Goal: Information Seeking & Learning: Learn about a topic

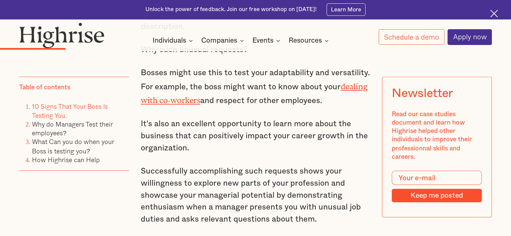
scroll to position [1142, 0]
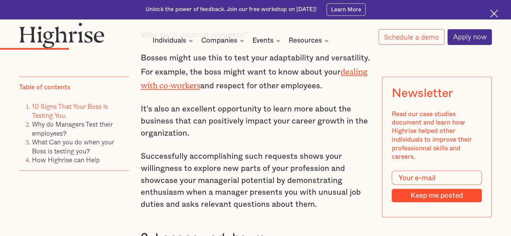
click at [196, 103] on p "It's also an excellent opportunity to learn more about the business that can po…" at bounding box center [255, 121] width 229 height 36
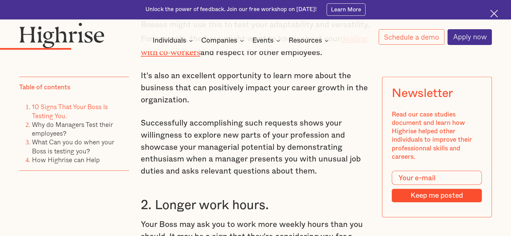
scroll to position [1176, 0]
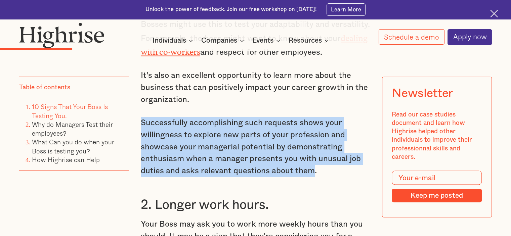
drag, startPoint x: 310, startPoint y: 158, endPoint x: 175, endPoint y: 72, distance: 160.4
click at [192, 83] on div "Our chief want in life is somebody who will make us do what we can - [PERSON_NA…" at bounding box center [255, 26] width 229 height 1351
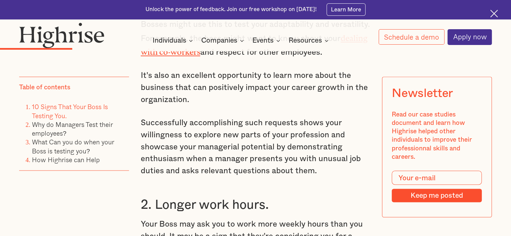
click at [175, 72] on p "It's also an excellent opportunity to learn more about the business that can po…" at bounding box center [255, 88] width 229 height 36
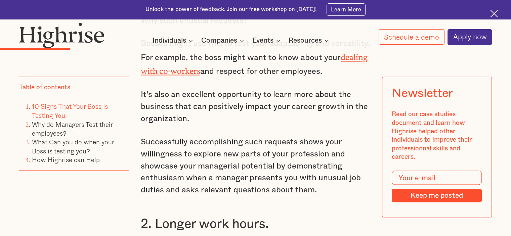
scroll to position [1142, 0]
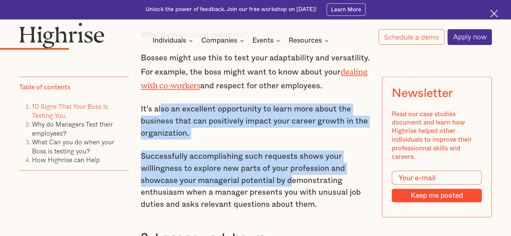
drag, startPoint x: 160, startPoint y: 99, endPoint x: 316, endPoint y: 169, distance: 171.4
click at [297, 167] on div "Our chief want in life is somebody who will make us do what we can - [PERSON_NA…" at bounding box center [255, 59] width 229 height 1351
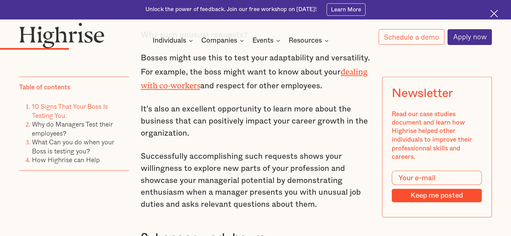
click at [316, 169] on p "Successfully accomplishing such requests shows your willingness to explore new …" at bounding box center [255, 181] width 229 height 60
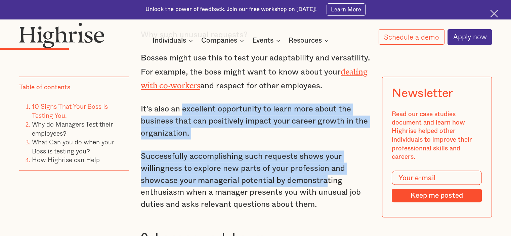
drag, startPoint x: 296, startPoint y: 154, endPoint x: 169, endPoint y: 97, distance: 139.2
click at [180, 99] on div "Our chief want in life is somebody who will make us do what we can - [PERSON_NA…" at bounding box center [255, 59] width 229 height 1351
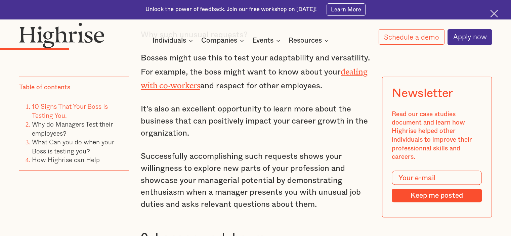
click at [169, 103] on p "It's also an excellent opportunity to learn more about the business that can po…" at bounding box center [255, 121] width 229 height 36
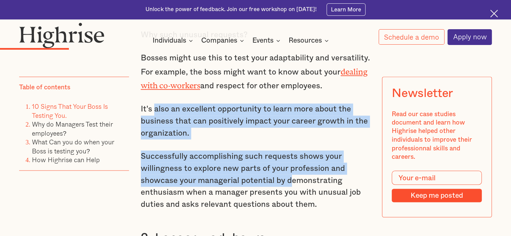
drag, startPoint x: 289, startPoint y: 176, endPoint x: 304, endPoint y: 176, distance: 15.1
click at [293, 175] on div "Our chief want in life is somebody who will make us do what we can - [PERSON_NA…" at bounding box center [255, 59] width 229 height 1351
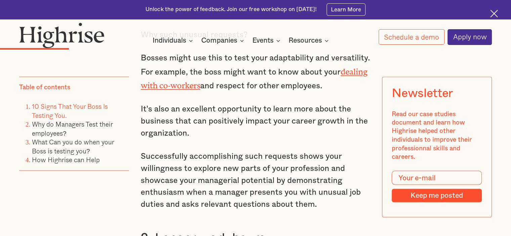
click at [304, 176] on p "Successfully accomplishing such requests shows your willingness to explore new …" at bounding box center [255, 181] width 229 height 60
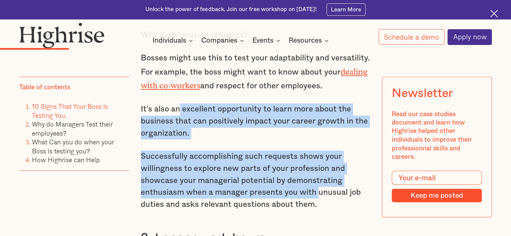
drag, startPoint x: 317, startPoint y: 185, endPoint x: 175, endPoint y: 101, distance: 164.4
click at [178, 102] on div "Our chief want in life is somebody who will make us do what we can - [PERSON_NA…" at bounding box center [255, 59] width 229 height 1351
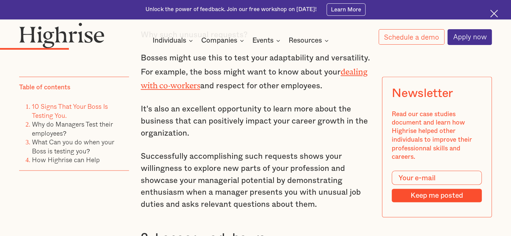
click at [172, 103] on p "It's also an excellent opportunity to learn more about the business that can po…" at bounding box center [255, 121] width 229 height 36
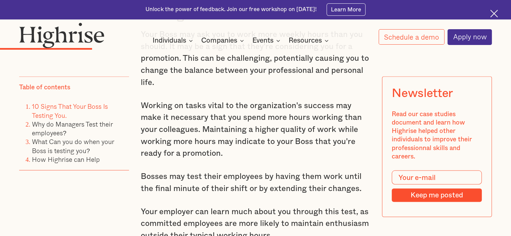
scroll to position [1377, 0]
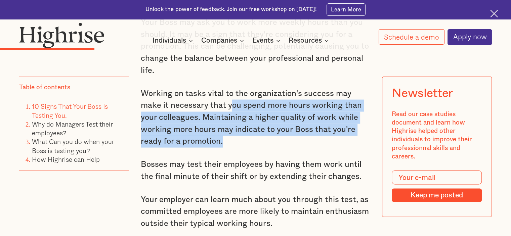
drag, startPoint x: 222, startPoint y: 99, endPoint x: 285, endPoint y: 136, distance: 73.2
click at [271, 130] on p "Working on tasks vital to the organization's success may make it necessary that…" at bounding box center [255, 118] width 229 height 60
click at [285, 136] on p "Working on tasks vital to the organization's success may make it necessary that…" at bounding box center [255, 118] width 229 height 60
drag, startPoint x: 285, startPoint y: 135, endPoint x: 200, endPoint y: 90, distance: 96.2
click at [212, 99] on p "Working on tasks vital to the organization's success may make it necessary that…" at bounding box center [255, 118] width 229 height 60
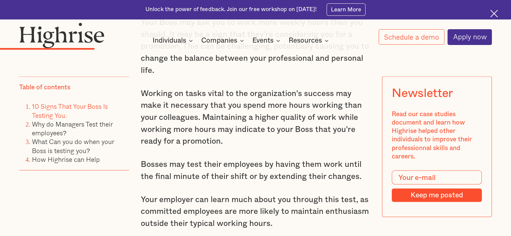
click at [200, 90] on p "Working on tasks vital to the organization's success may make it necessary that…" at bounding box center [255, 118] width 229 height 60
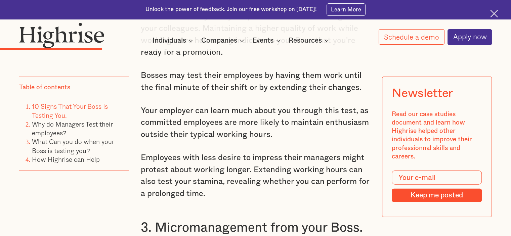
scroll to position [1478, 0]
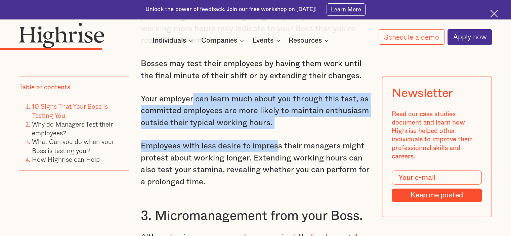
drag, startPoint x: 247, startPoint y: 110, endPoint x: 294, endPoint y: 127, distance: 50.2
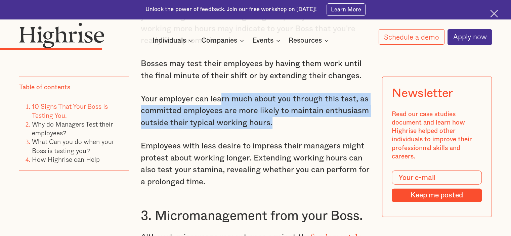
drag, startPoint x: 290, startPoint y: 115, endPoint x: 217, endPoint y: 85, distance: 79.2
click at [217, 93] on p "Your employer can learn much about you through this test, as committed employee…" at bounding box center [255, 111] width 229 height 36
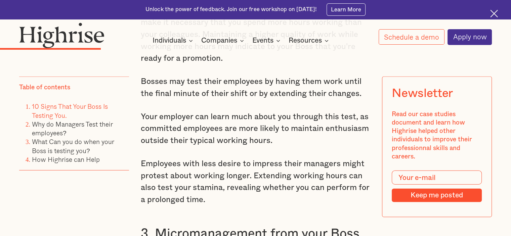
scroll to position [1445, 0]
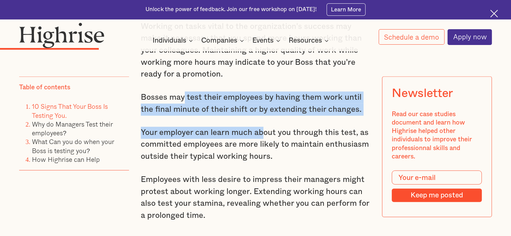
drag, startPoint x: 183, startPoint y: 80, endPoint x: 284, endPoint y: 135, distance: 115.0
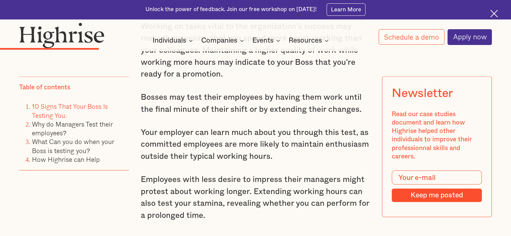
click at [284, 135] on p "Your employer can learn much about you through this test, as committed employee…" at bounding box center [255, 145] width 229 height 36
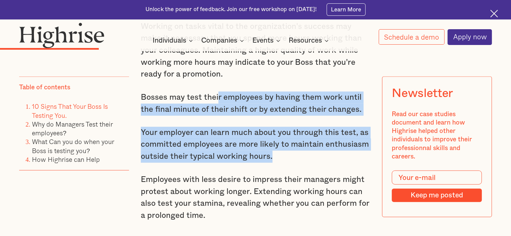
drag, startPoint x: 294, startPoint y: 143, endPoint x: 204, endPoint y: 90, distance: 105.1
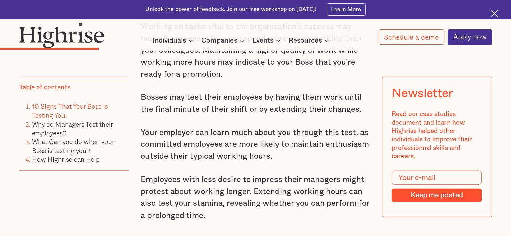
click at [187, 92] on p "Bosses may test their employees by having them work until the final minute of t…" at bounding box center [255, 104] width 229 height 24
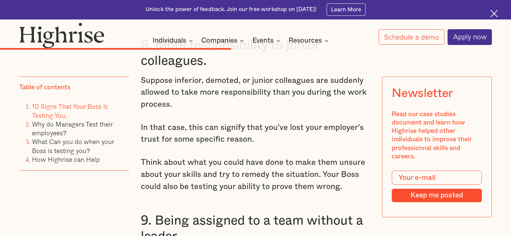
scroll to position [2788, 0]
